Goal: Information Seeking & Learning: Learn about a topic

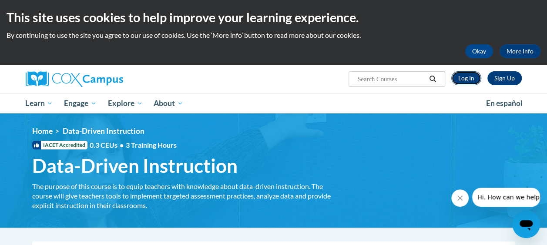
click at [472, 77] on link "Log In" at bounding box center [466, 78] width 30 height 14
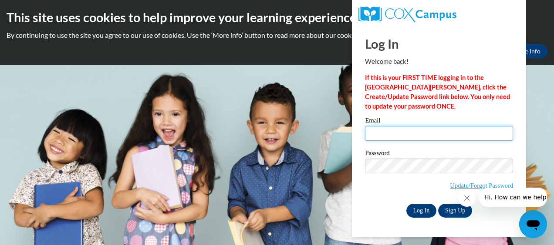
type input "[EMAIL_ADDRESS][DOMAIN_NAME]"
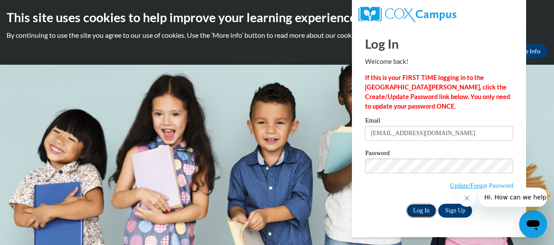
click at [417, 206] on input "Log In" at bounding box center [421, 211] width 30 height 14
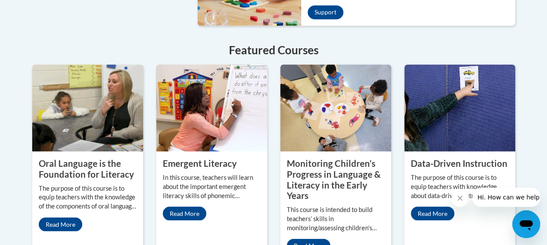
scroll to position [789, 0]
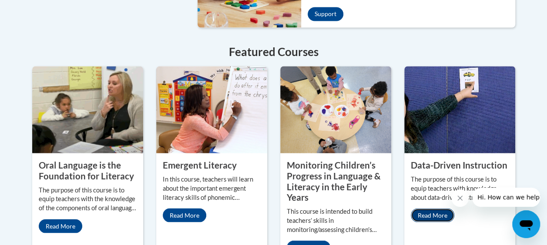
click at [423, 208] on link "Read More" at bounding box center [433, 215] width 44 height 14
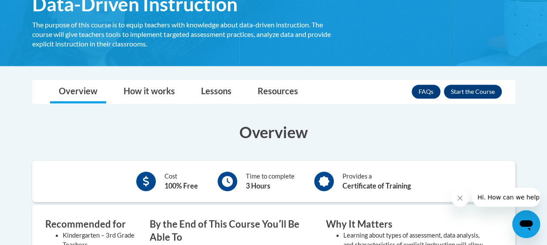
scroll to position [162, 0]
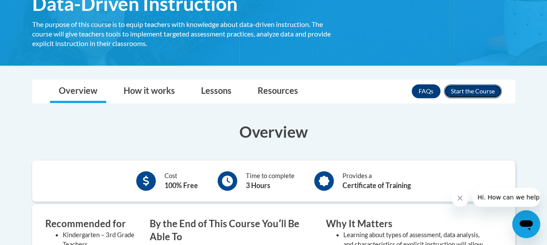
click at [478, 97] on button "Enroll" at bounding box center [473, 91] width 58 height 14
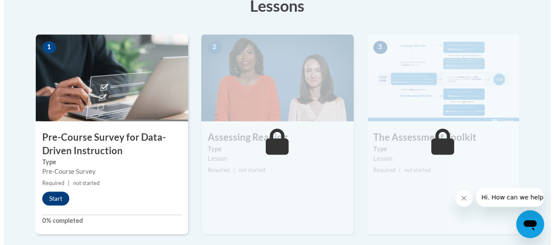
scroll to position [261, 0]
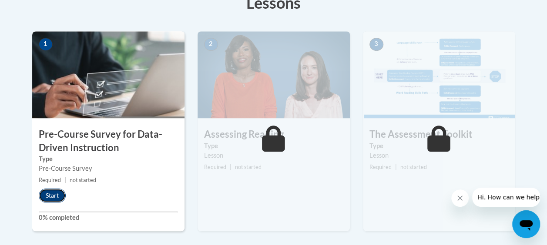
click at [54, 199] on button "Start" at bounding box center [52, 196] width 27 height 14
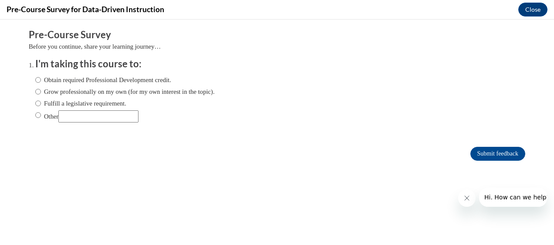
scroll to position [0, 0]
click at [35, 84] on input "Obtain required Professional Development credit." at bounding box center [38, 80] width 6 height 10
radio input "true"
click at [482, 150] on input "Submit feedback" at bounding box center [497, 154] width 55 height 14
click at [487, 154] on input "Submit feedback" at bounding box center [497, 154] width 55 height 14
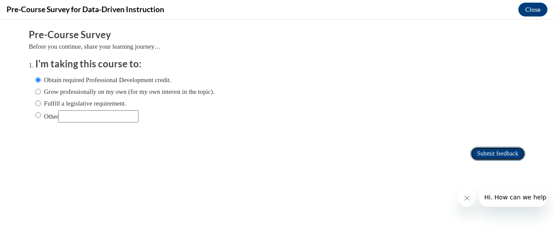
click at [483, 153] on input "Submit feedback" at bounding box center [497, 154] width 55 height 14
click at [480, 154] on input "Submit feedback" at bounding box center [497, 154] width 55 height 14
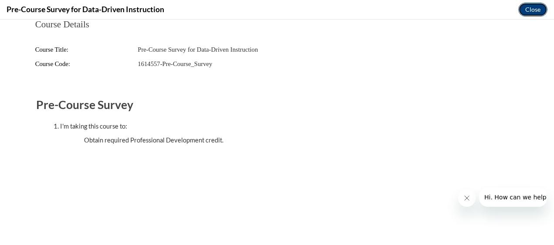
click at [535, 10] on button "Close" at bounding box center [532, 10] width 29 height 14
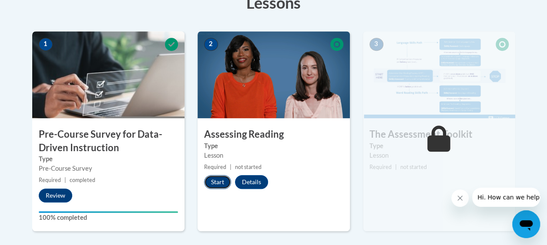
click at [219, 183] on button "Start" at bounding box center [217, 182] width 27 height 14
